Goal: Task Accomplishment & Management: Manage account settings

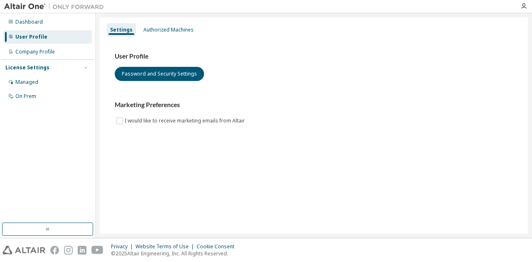
drag, startPoint x: 0, startPoint y: 0, endPoint x: 169, endPoint y: 185, distance: 250.7
